Goal: Task Accomplishment & Management: Manage account settings

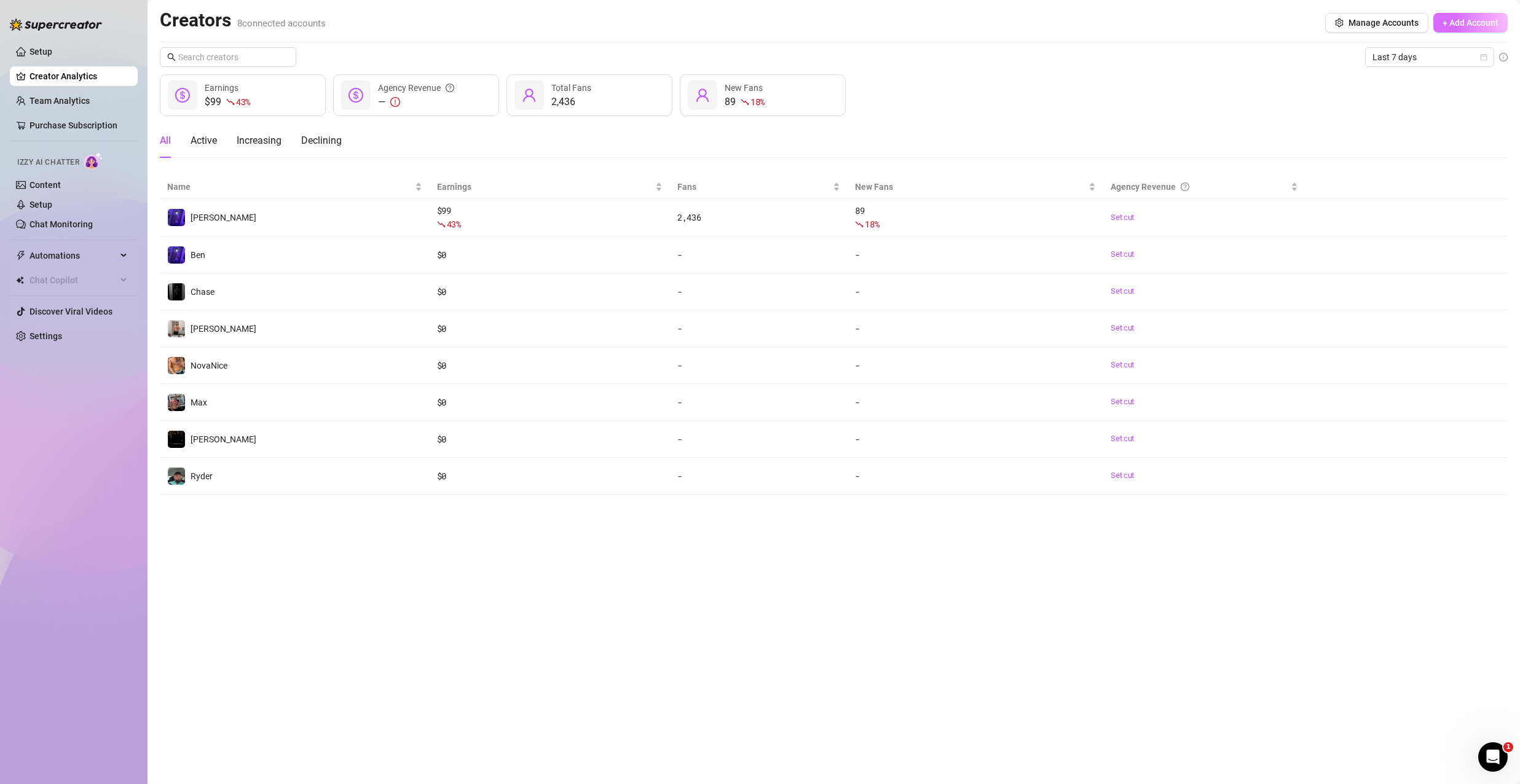
click at [1477, 23] on span "+ Add Account" at bounding box center [1470, 23] width 56 height 10
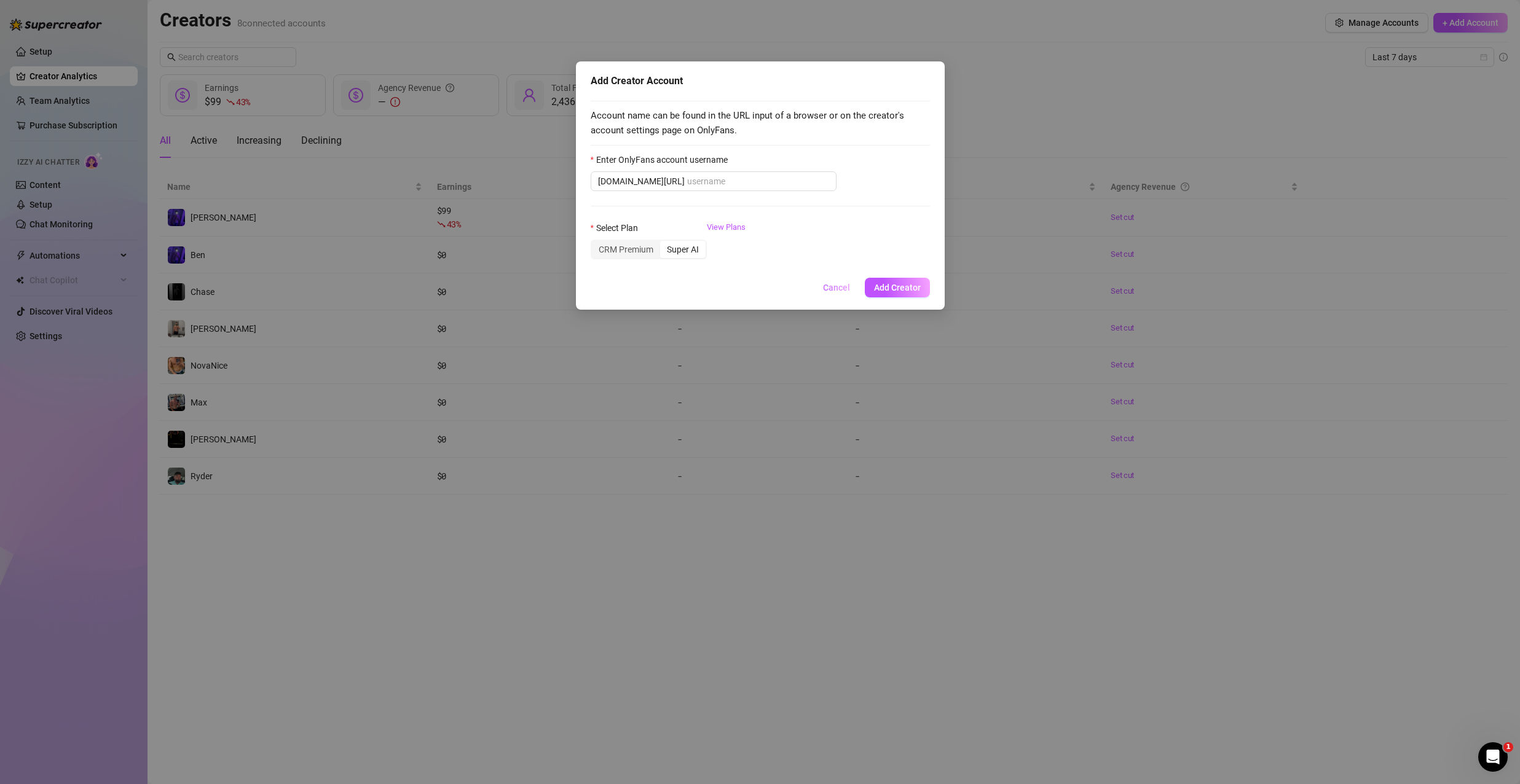
click at [847, 287] on span "Cancel" at bounding box center [836, 288] width 27 height 10
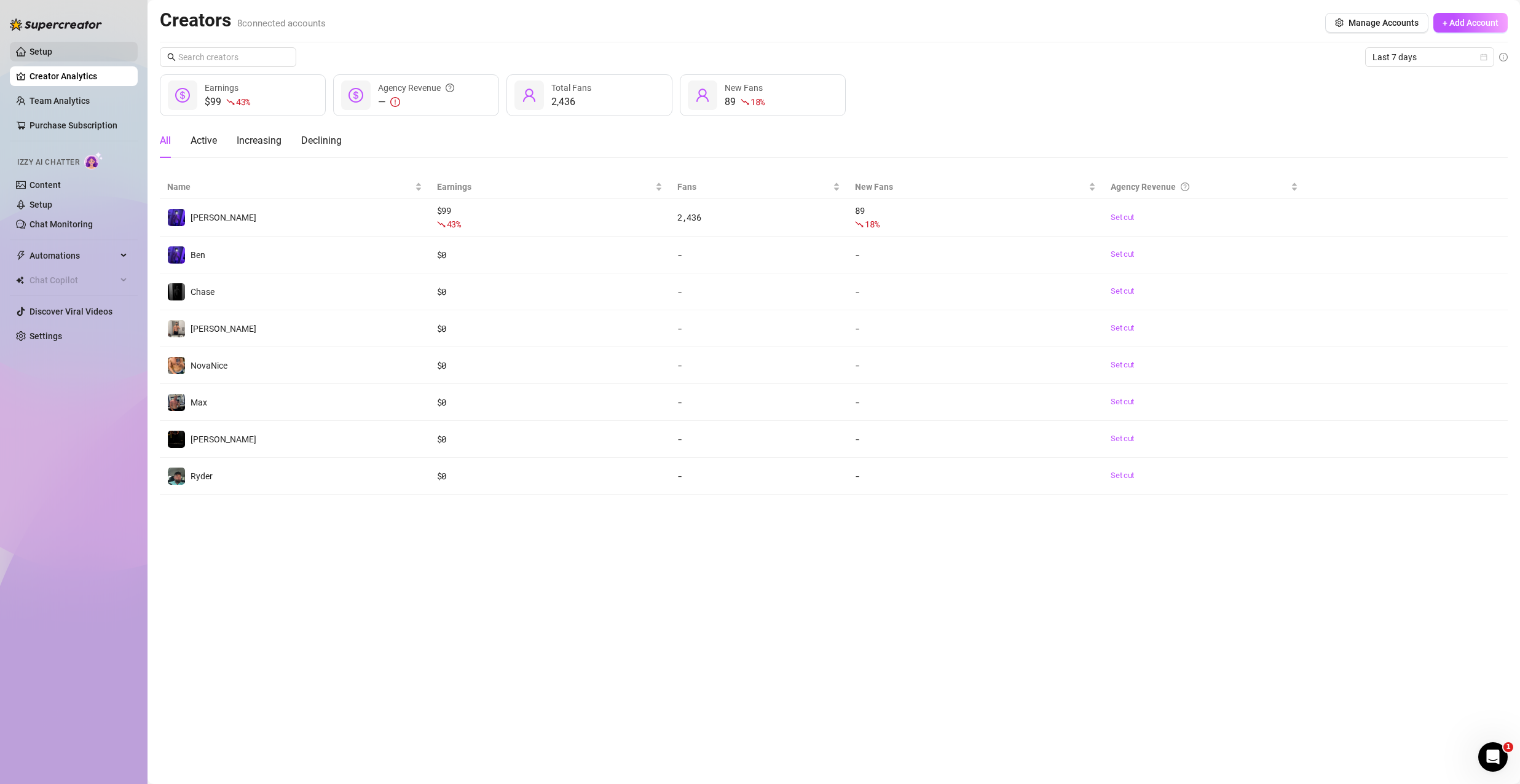
click at [52, 50] on link "Setup" at bounding box center [41, 52] width 23 height 10
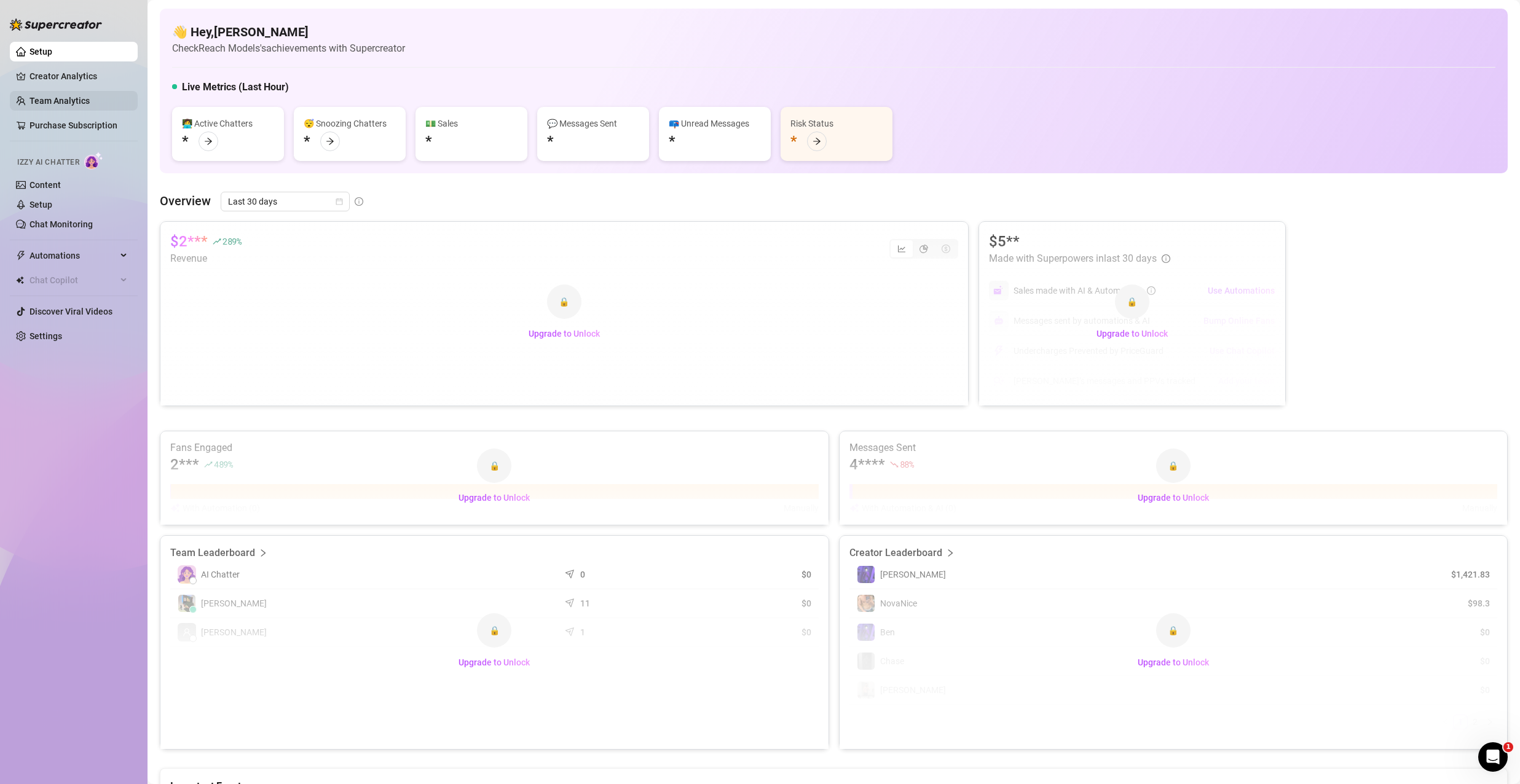
click at [62, 101] on link "Team Analytics" at bounding box center [59, 101] width 60 height 10
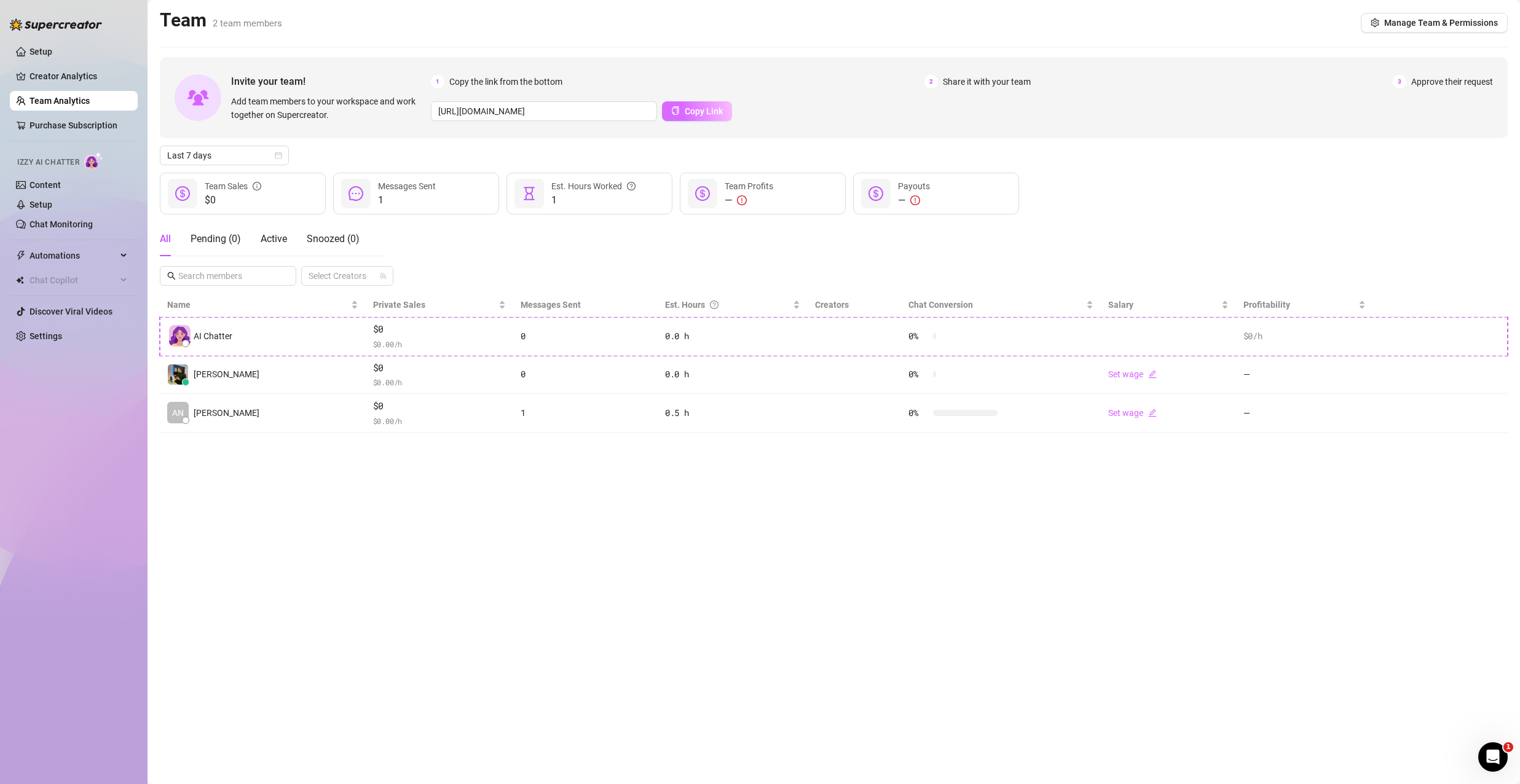
click at [678, 114] on button "Copy Link" at bounding box center [696, 111] width 70 height 19
click at [1401, 80] on span "3" at bounding box center [1399, 82] width 14 height 14
click at [217, 231] on div "Pending ( 1 )" at bounding box center [215, 239] width 51 height 35
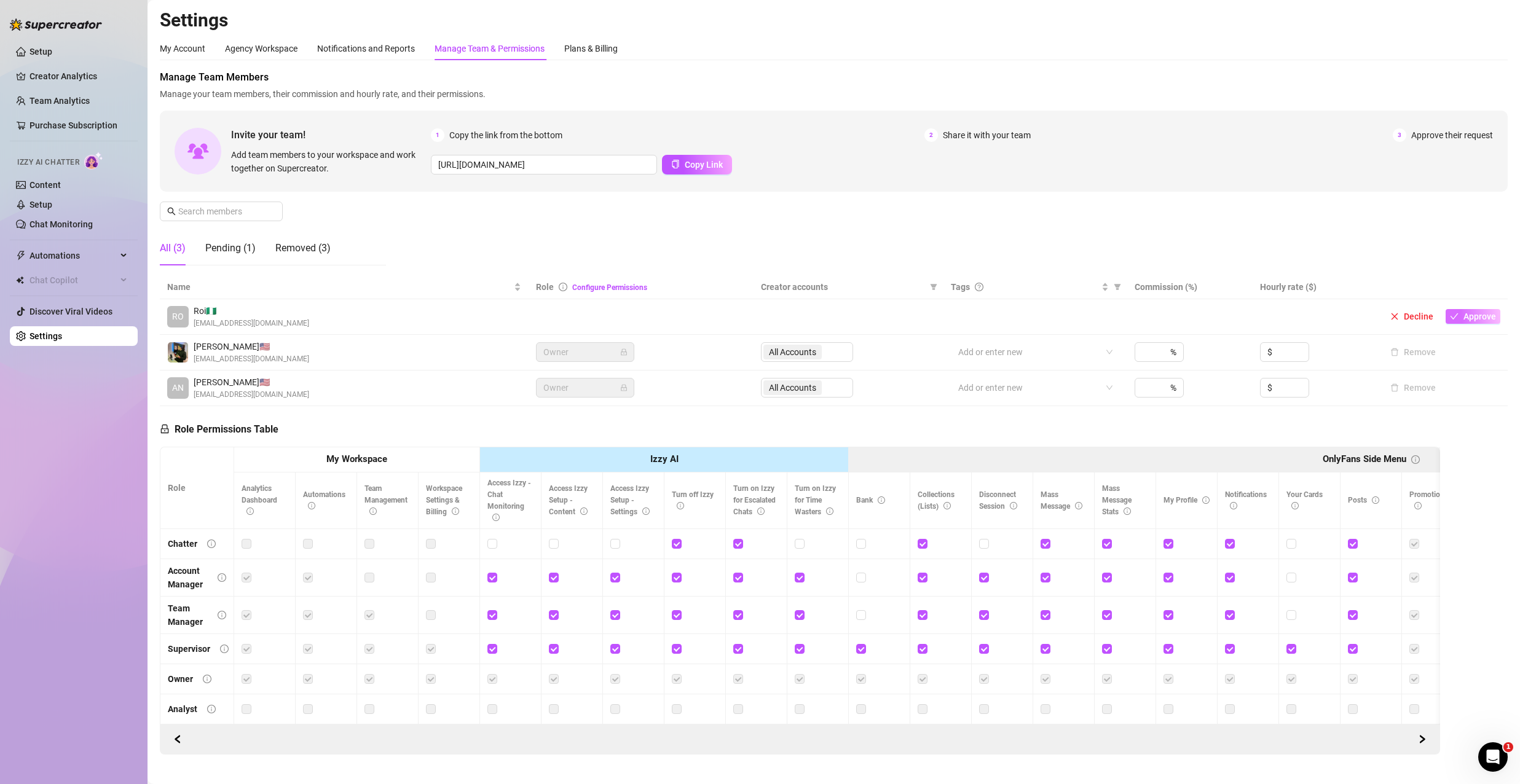
click at [1466, 315] on span "Approve" at bounding box center [1479, 317] width 33 height 10
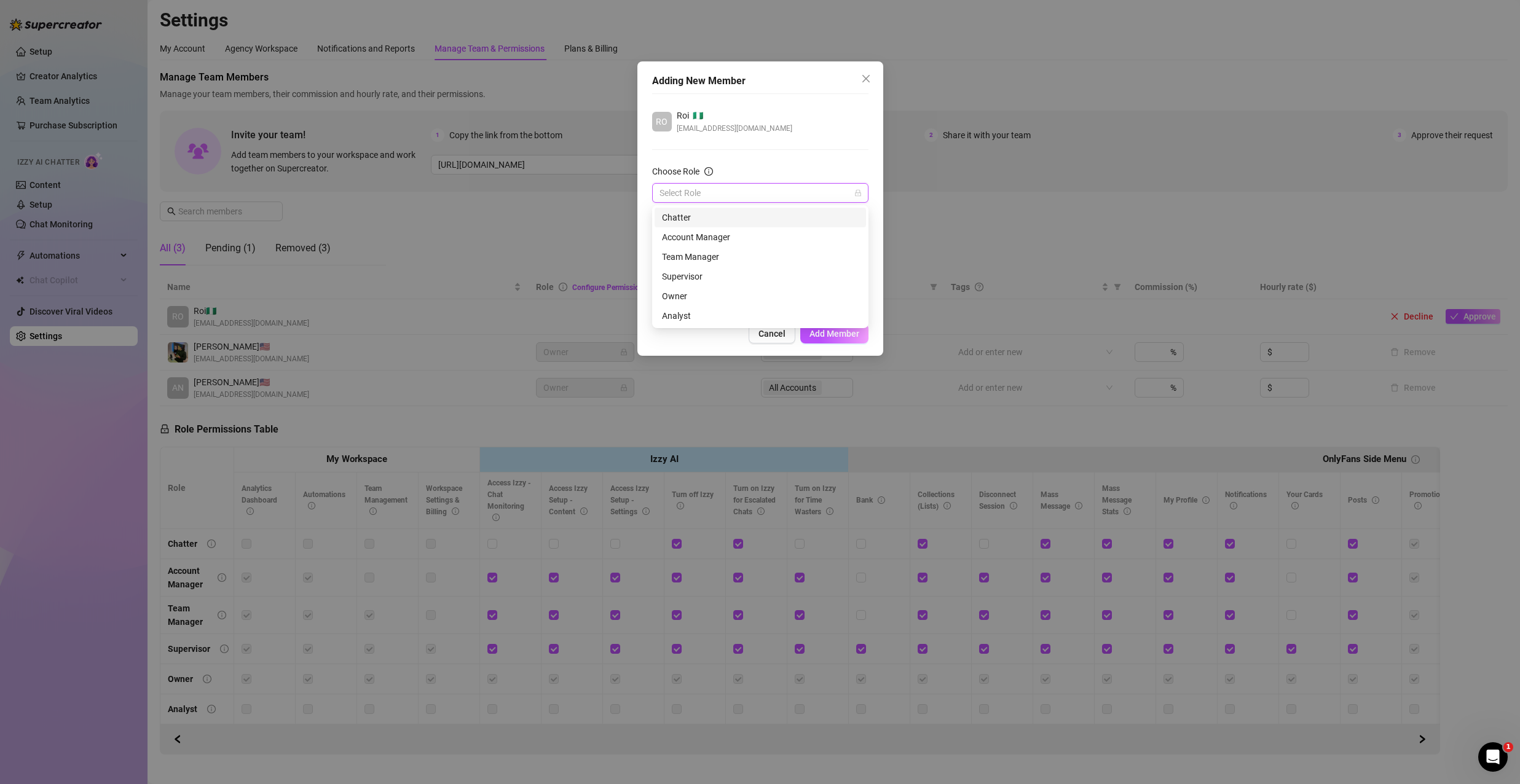
click at [745, 197] on input "Choose Role" at bounding box center [754, 193] width 190 height 19
click at [730, 217] on div "Chatter" at bounding box center [760, 217] width 197 height 14
click at [736, 242] on div at bounding box center [754, 242] width 199 height 17
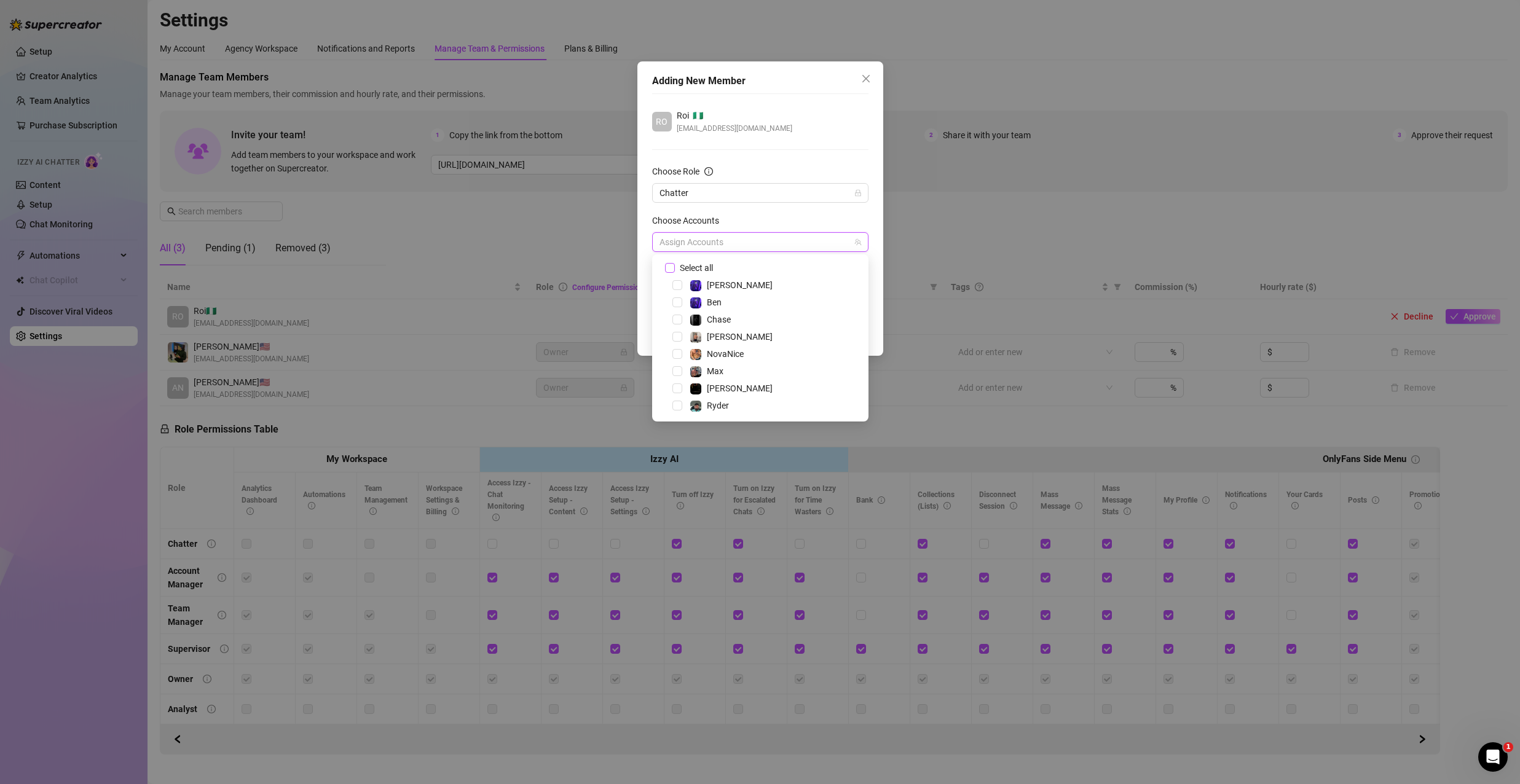
click at [668, 270] on input "Select all" at bounding box center [669, 267] width 8 height 8
checkbox input "true"
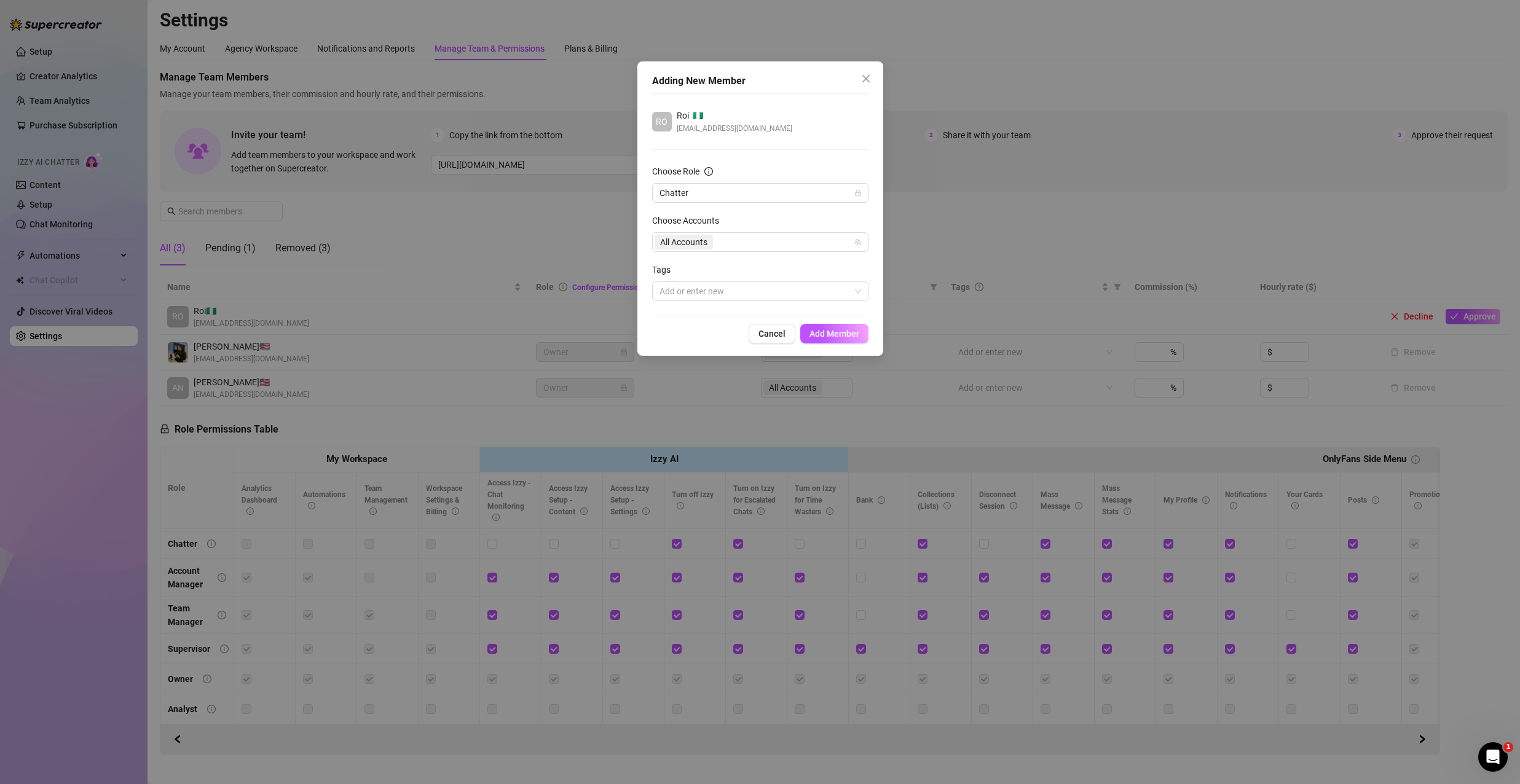
click at [794, 215] on div "Choose Accounts" at bounding box center [760, 223] width 216 height 19
click at [822, 326] on button "Add Member" at bounding box center [834, 333] width 68 height 19
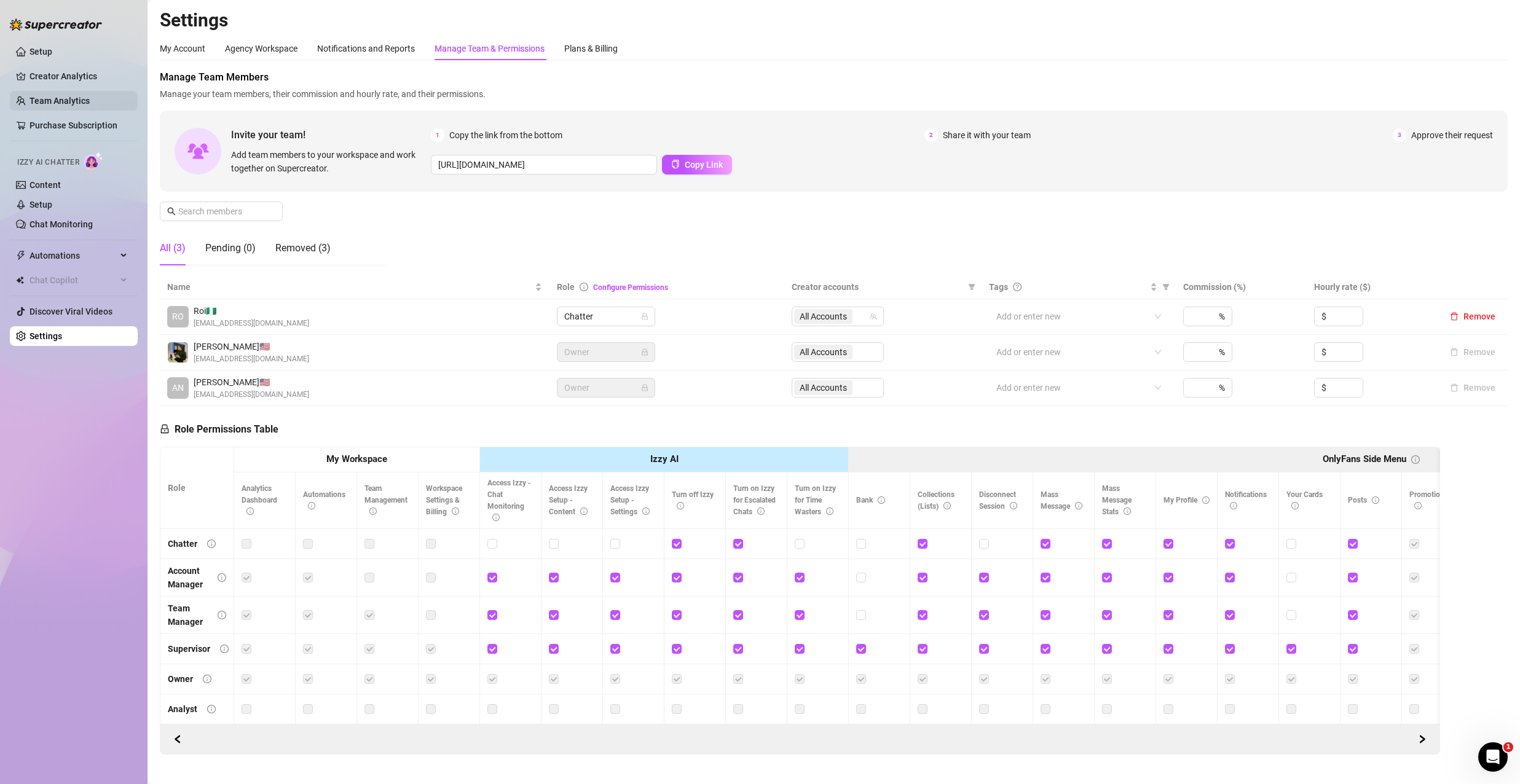
click at [90, 99] on link "Team Analytics" at bounding box center [59, 101] width 60 height 10
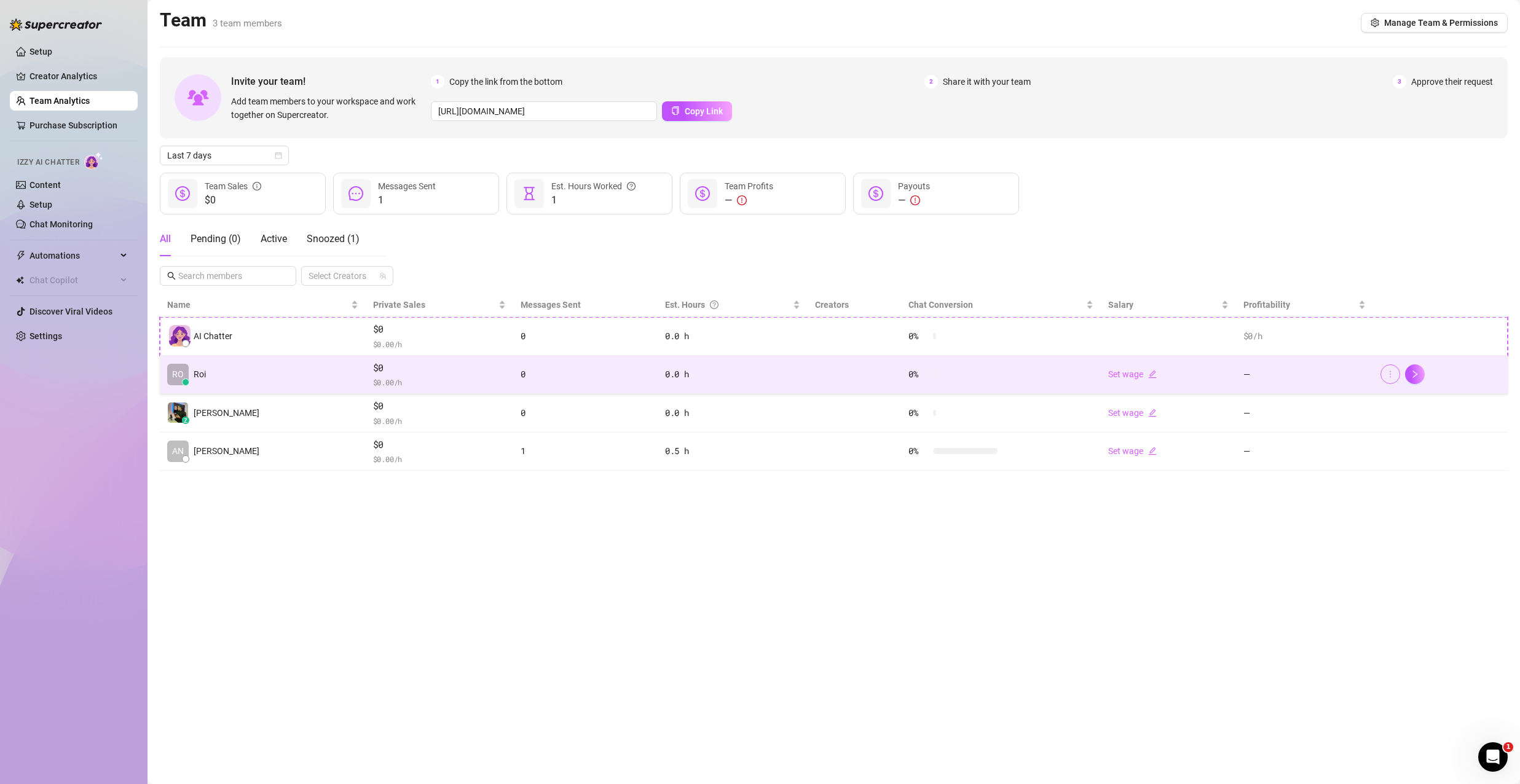
click at [1396, 373] on button "button" at bounding box center [1390, 373] width 19 height 19
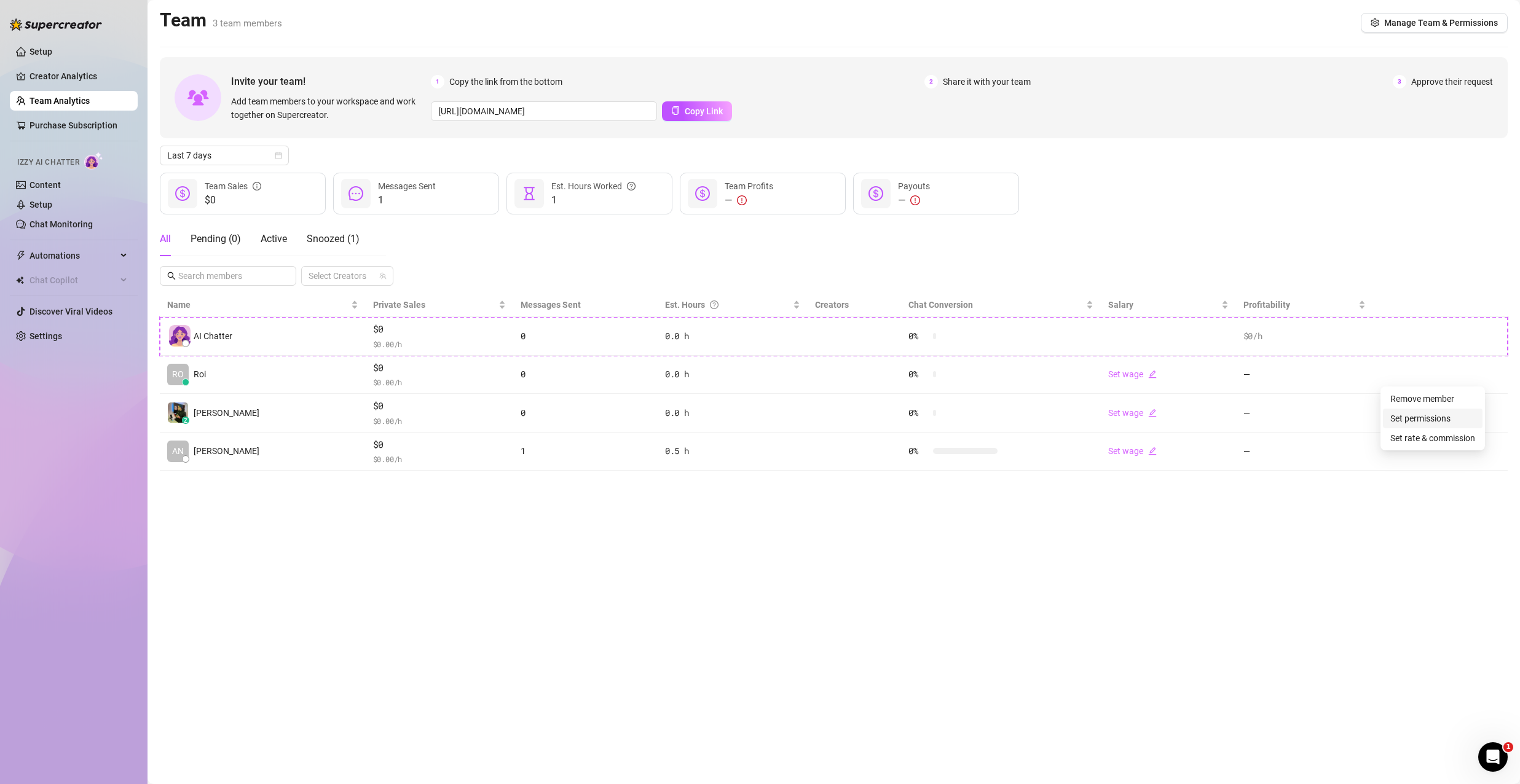
click at [1397, 419] on link "Set permissions" at bounding box center [1419, 419] width 60 height 10
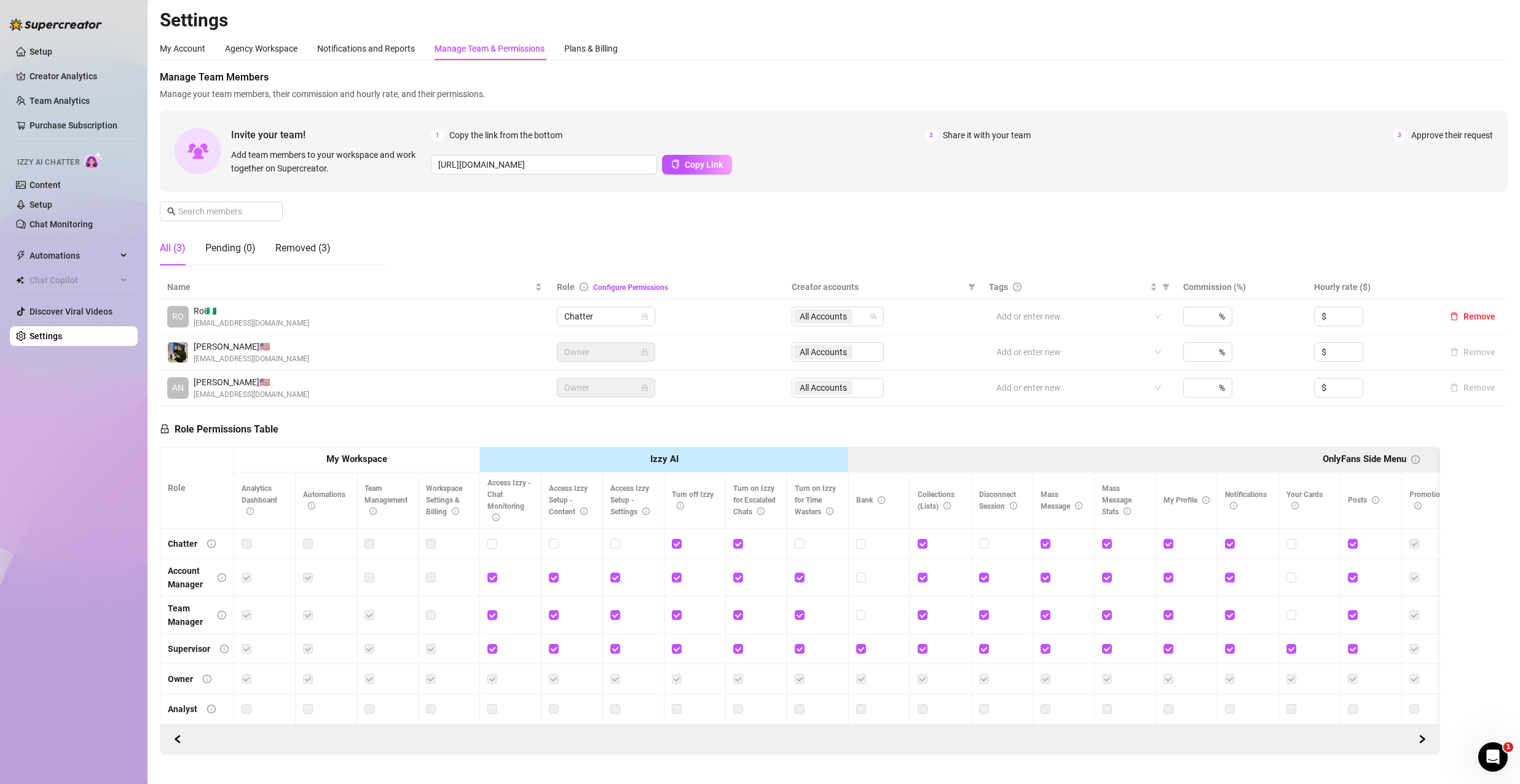
click at [54, 41] on ul "Setup Creator Analytics Team Analytics Purchase Subscription Izzy AI Chatter Co…" at bounding box center [74, 194] width 128 height 314
click at [39, 50] on link "Setup" at bounding box center [41, 52] width 23 height 10
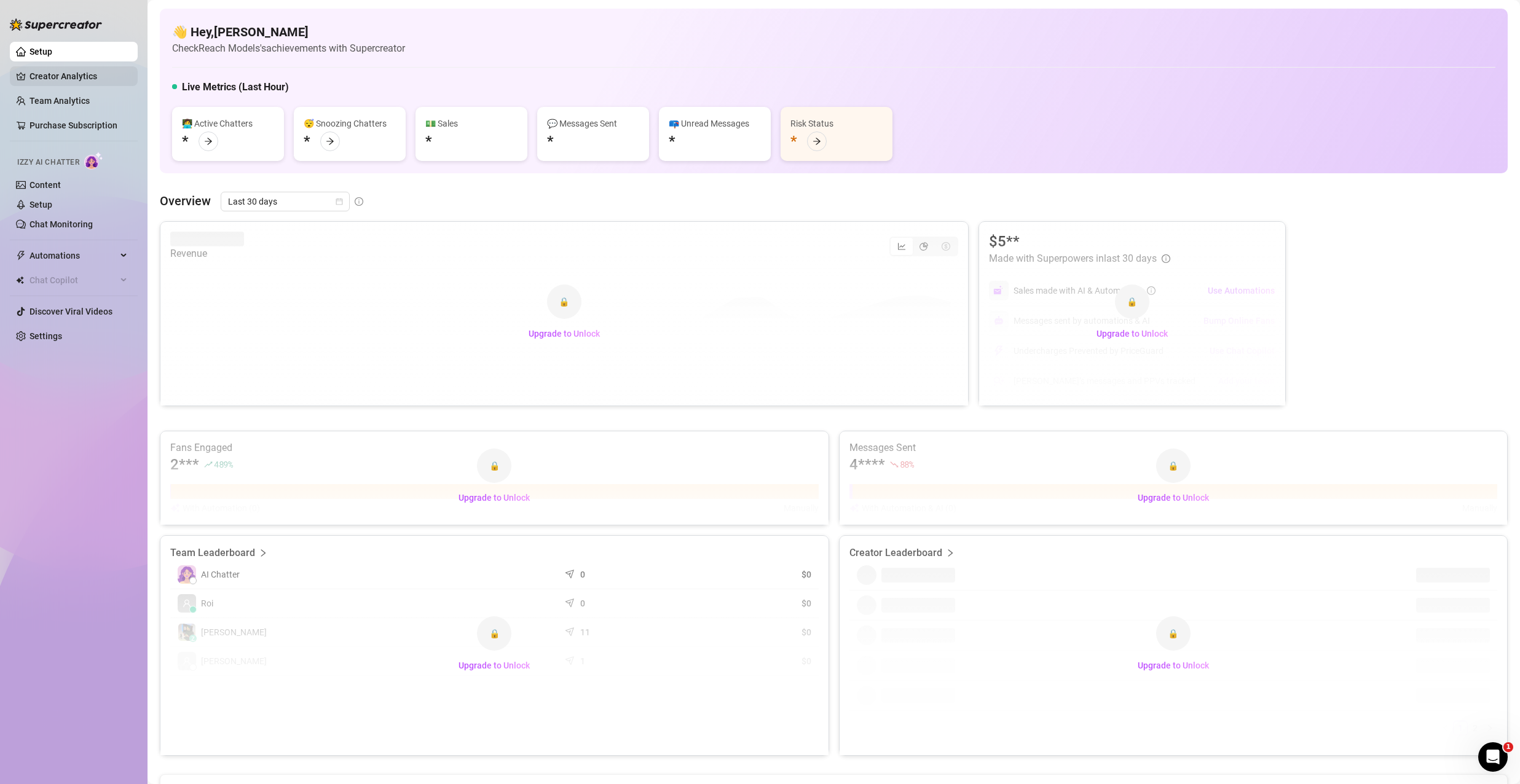
click at [71, 72] on link "Creator Analytics" at bounding box center [79, 76] width 98 height 19
